Goal: Task Accomplishment & Management: Manage account settings

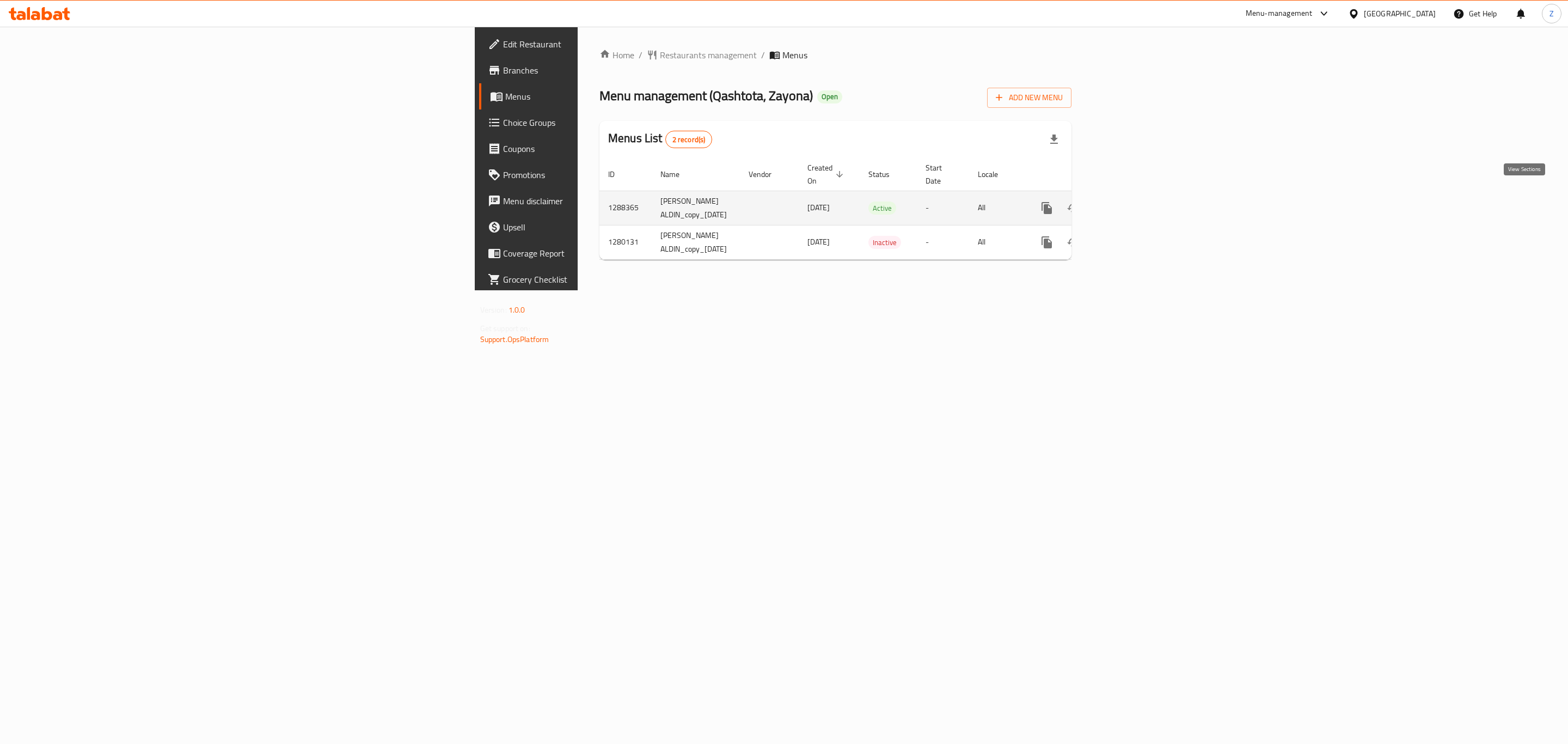
click at [1139, 203] on link "enhanced table" at bounding box center [1125, 208] width 26 height 26
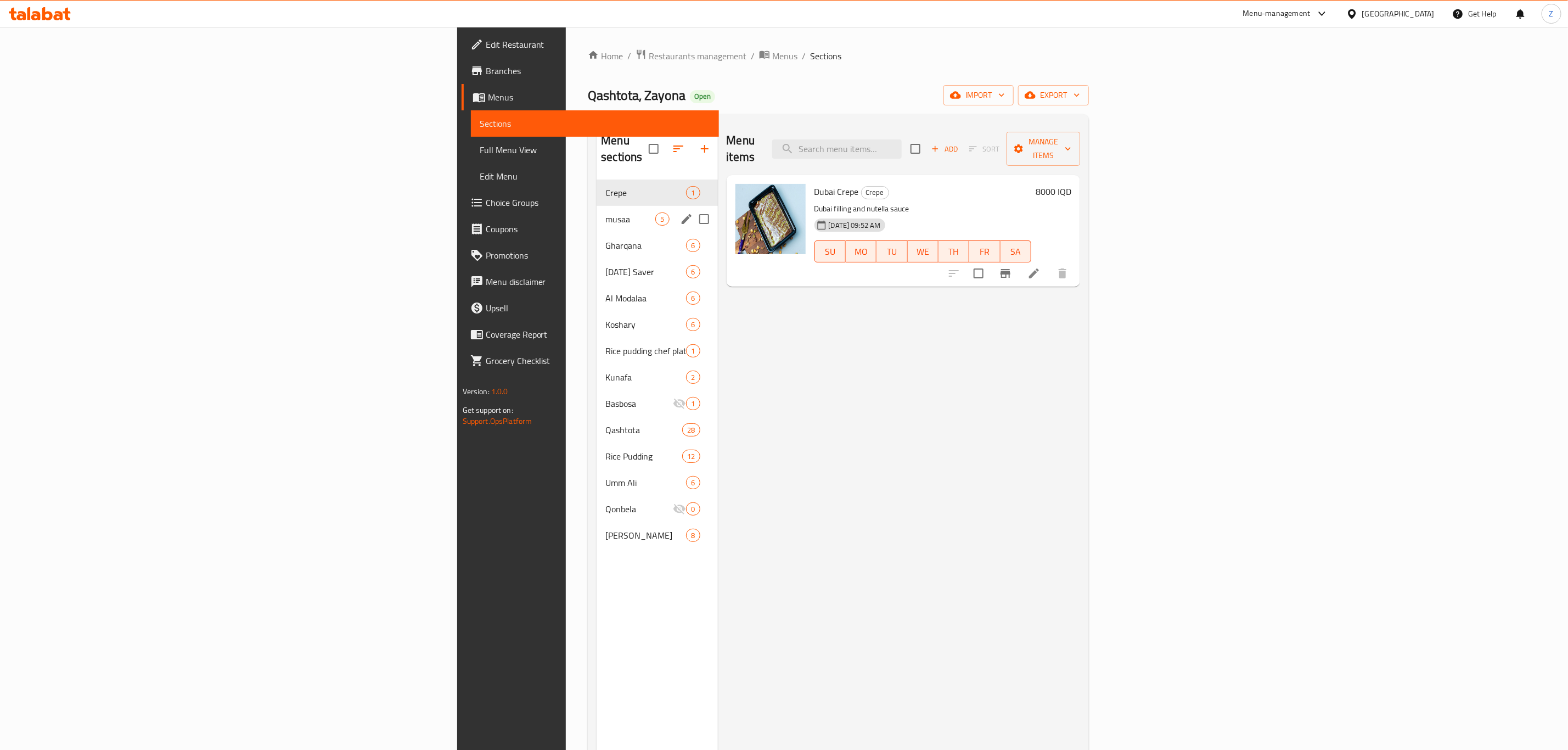
click at [605, 212] on span "musaa" at bounding box center [630, 219] width 50 height 13
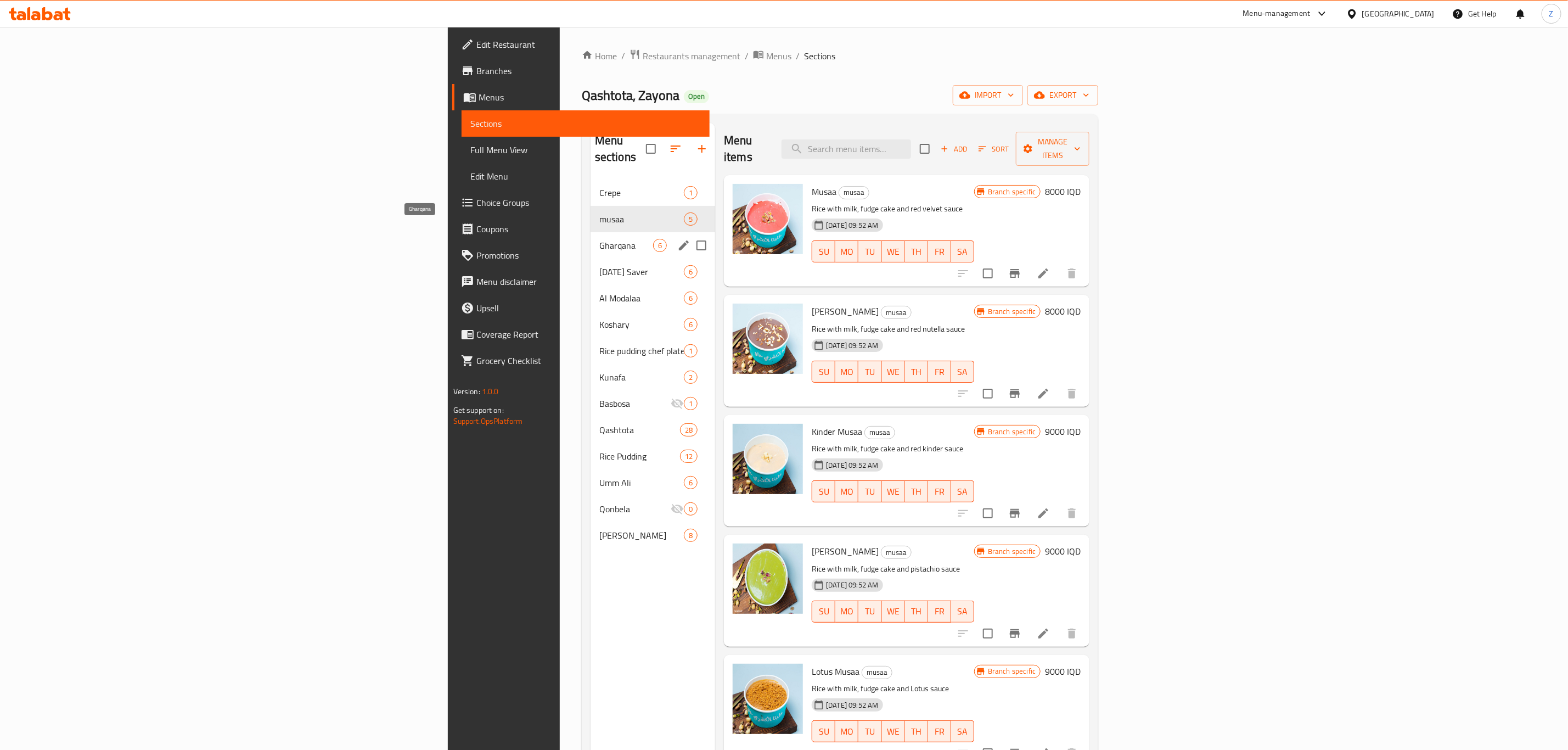
click at [599, 239] on span "Gharqana" at bounding box center [626, 245] width 54 height 13
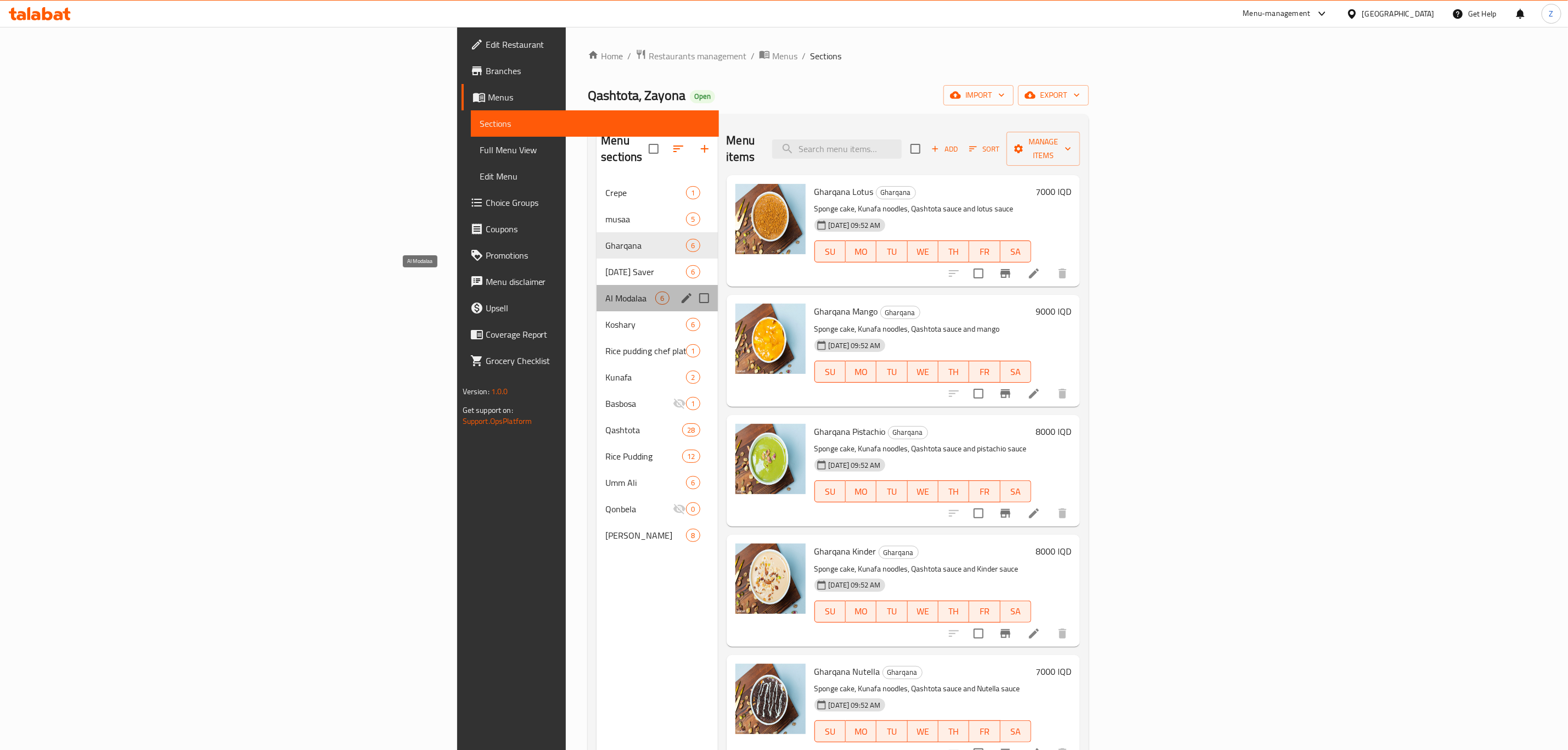
click at [605, 291] on span "Al Modalaa" at bounding box center [630, 298] width 50 height 13
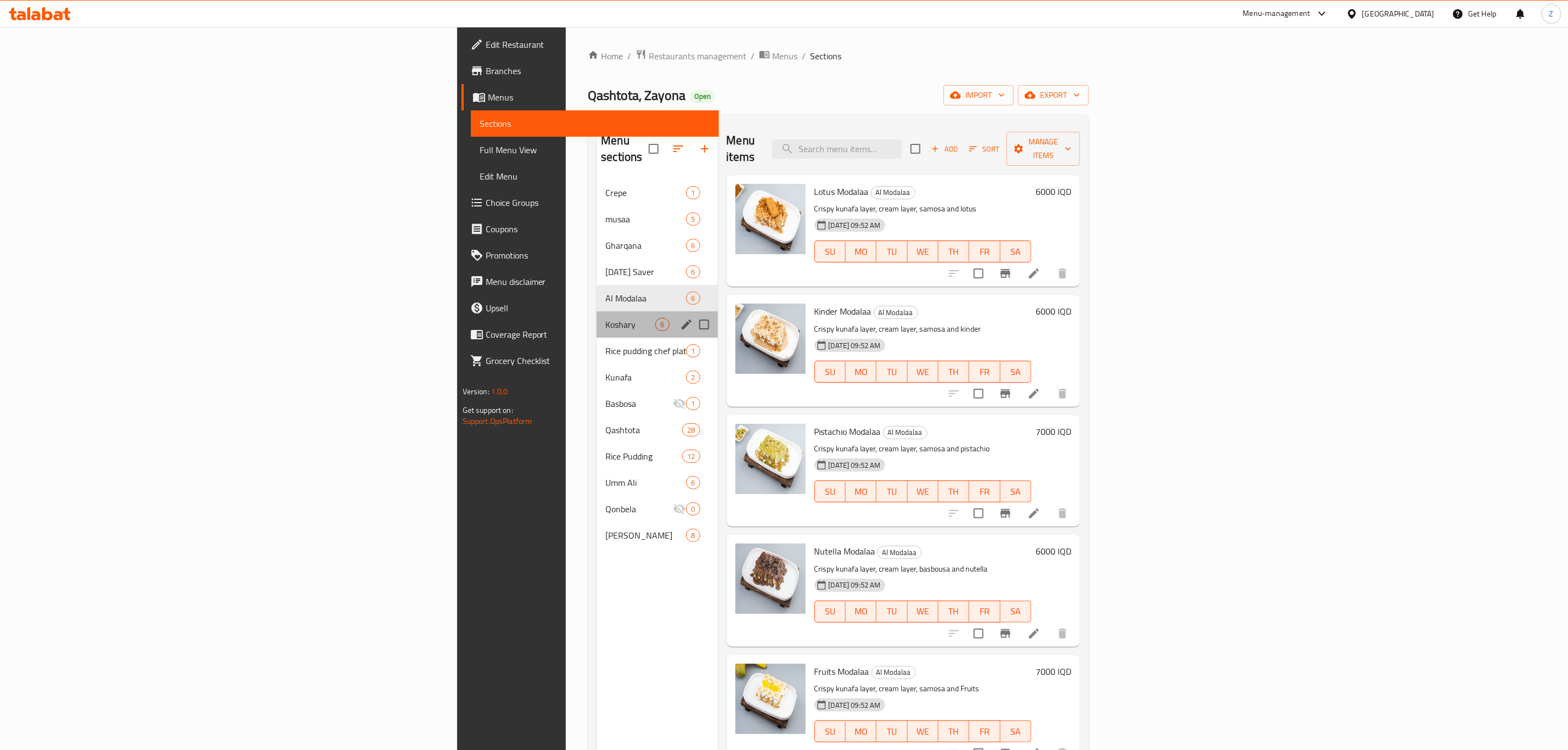
click at [597, 316] on div "Koshary 6" at bounding box center [657, 324] width 121 height 27
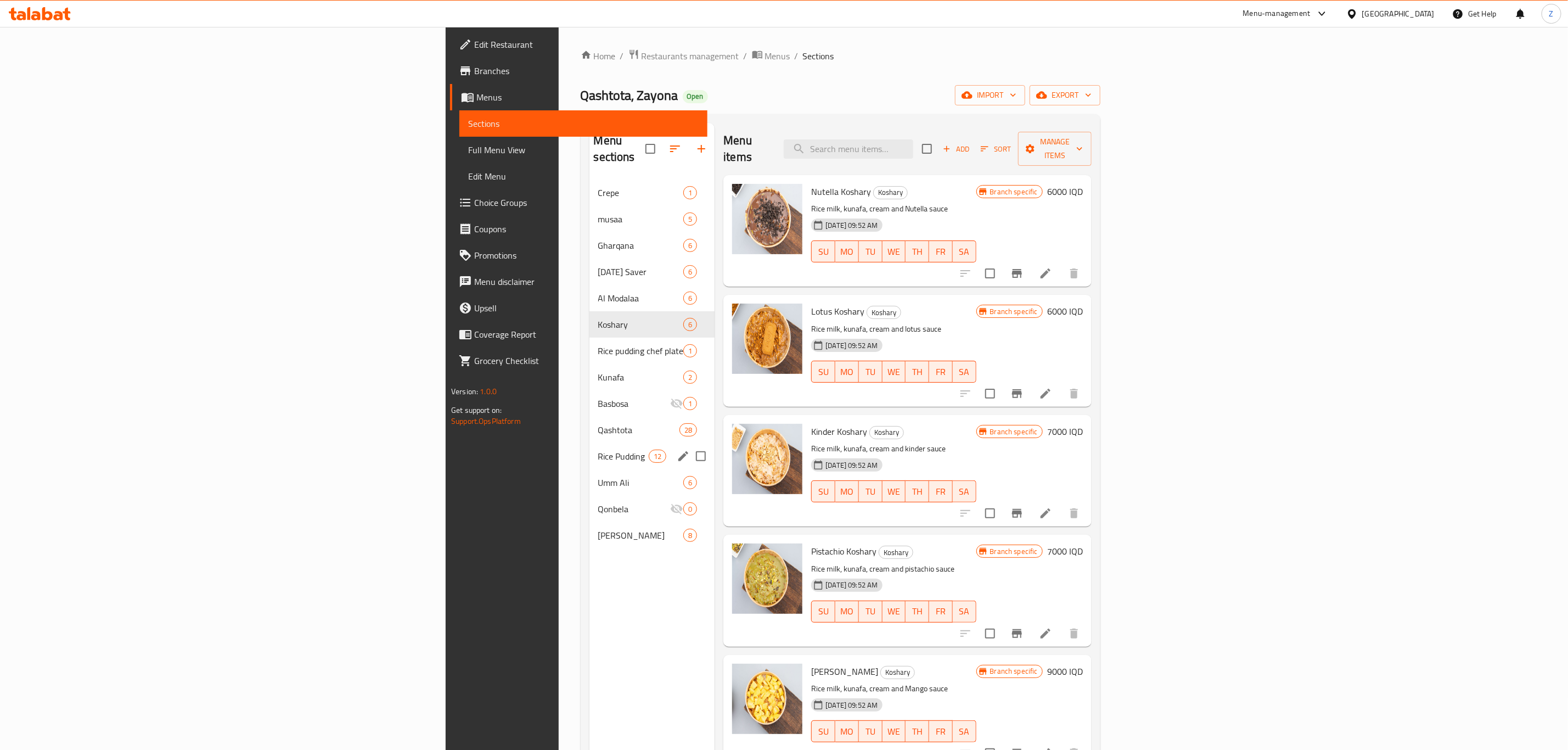
click at [598, 449] on span "Rice Pudding" at bounding box center [623, 455] width 51 height 13
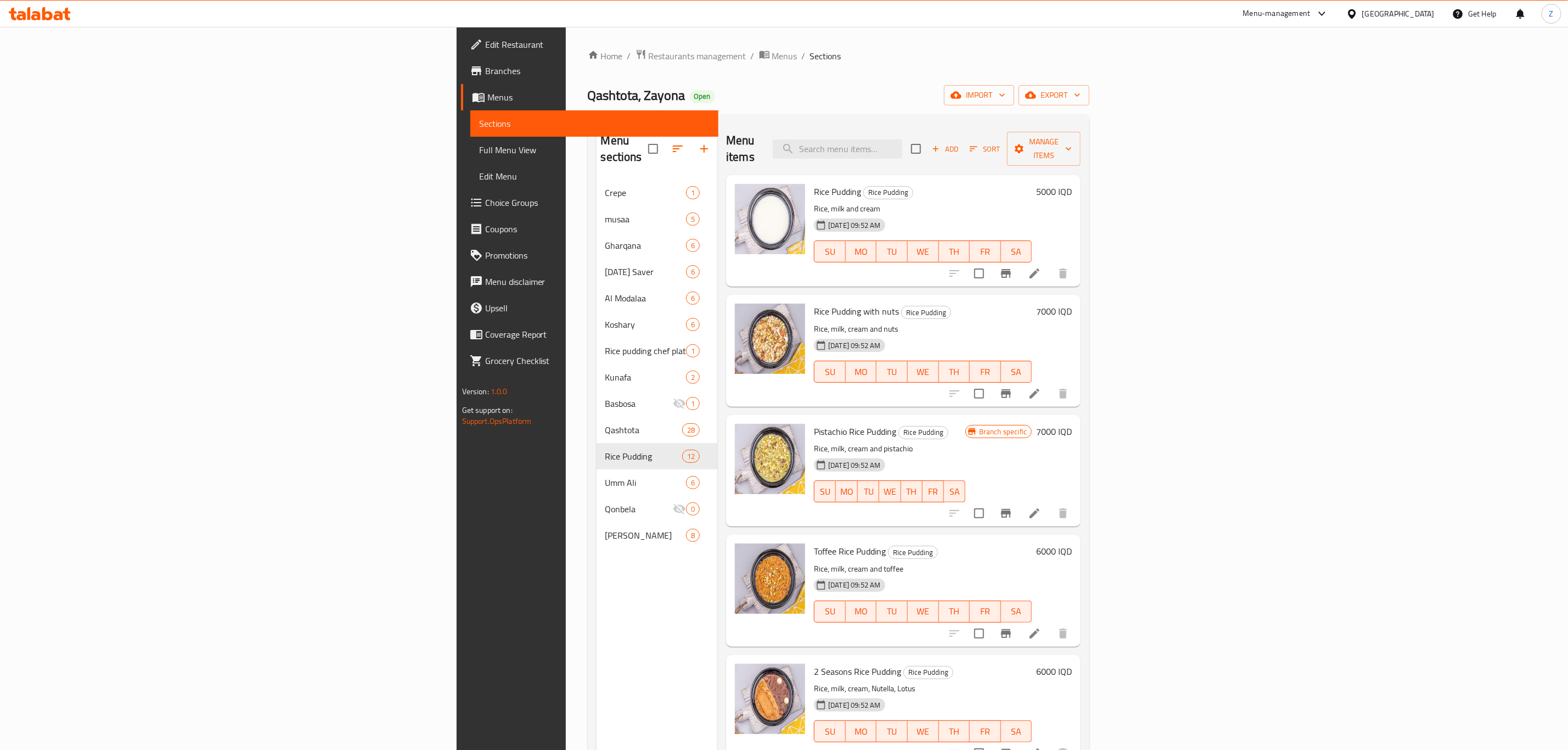
click at [1041, 266] on icon at bounding box center [1034, 273] width 13 height 13
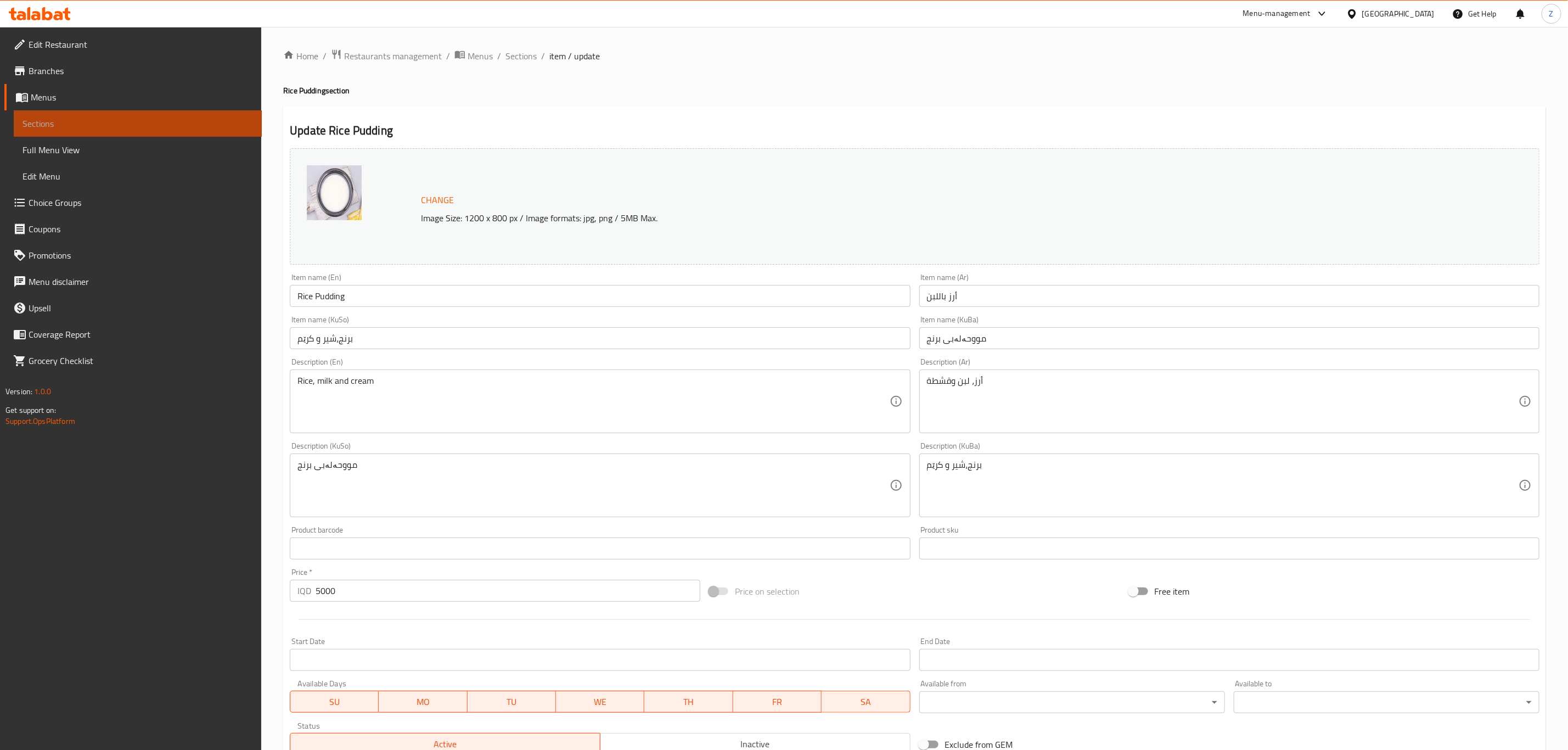
click at [105, 120] on span "Sections" at bounding box center [138, 123] width 230 height 13
